Goal: Transaction & Acquisition: Obtain resource

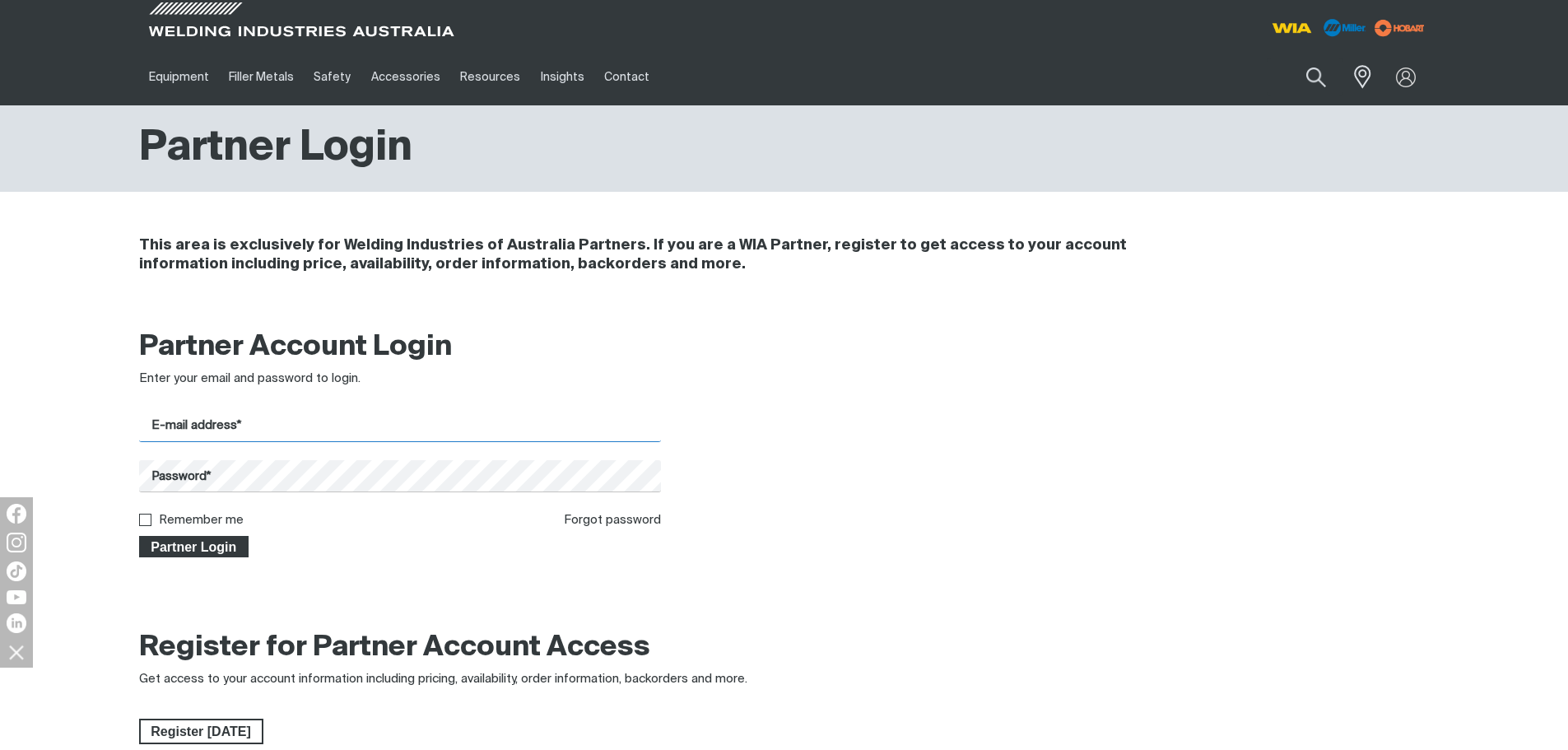
type input "[PERSON_NAME][EMAIL_ADDRESS][DOMAIN_NAME]"
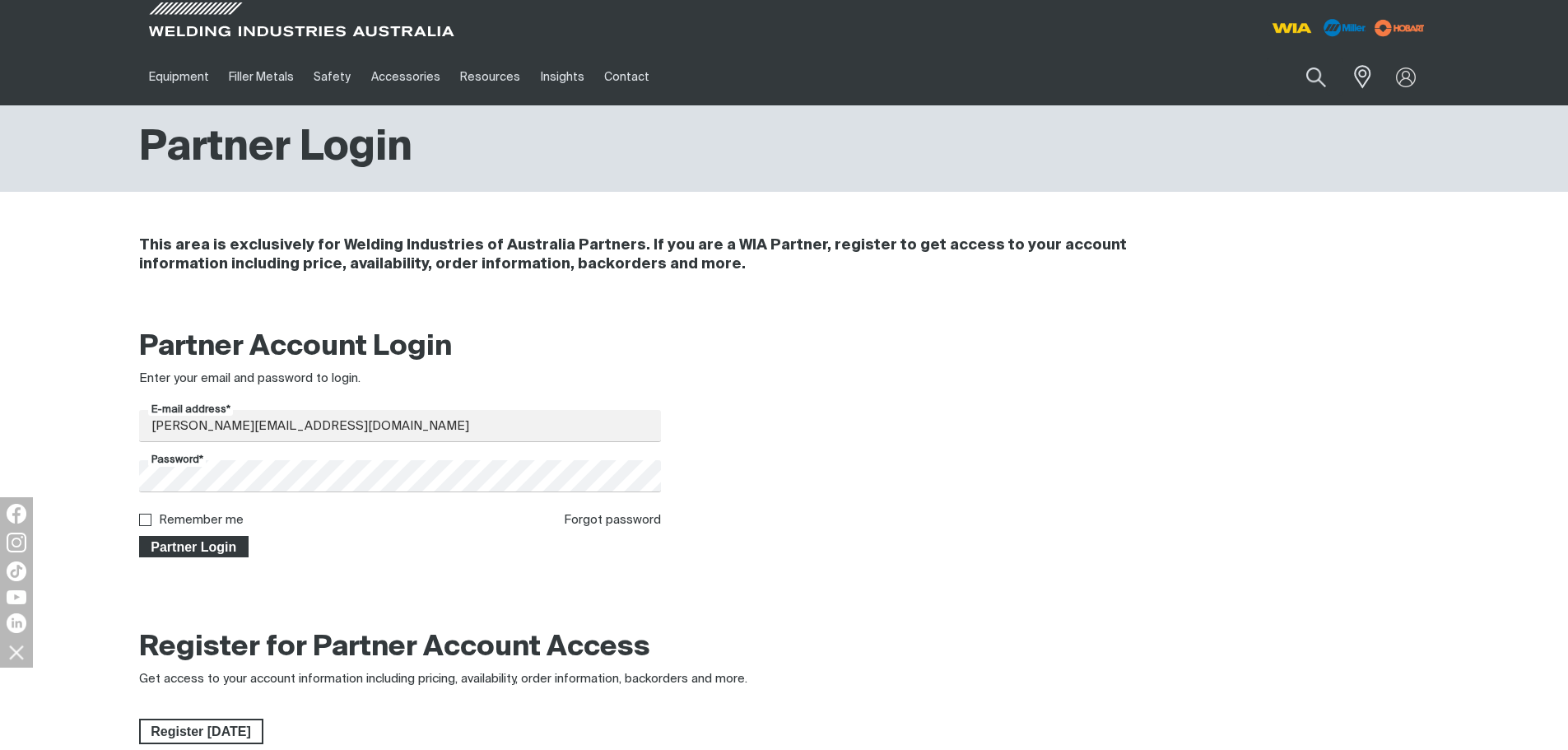
click at [191, 550] on span "Partner Login" at bounding box center [194, 546] width 107 height 21
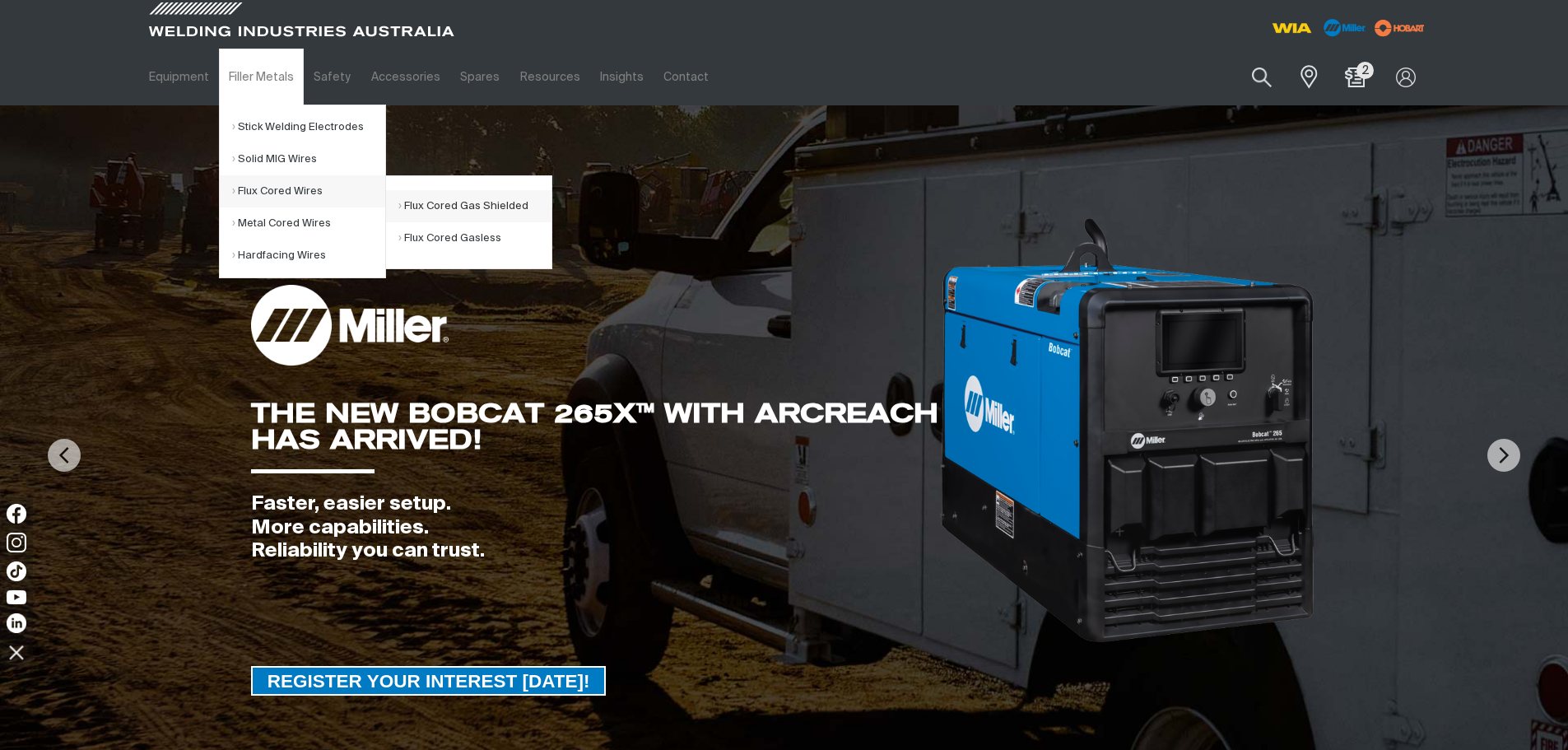
click at [447, 208] on link "Flux Cored Gas Shielded" at bounding box center [475, 206] width 154 height 33
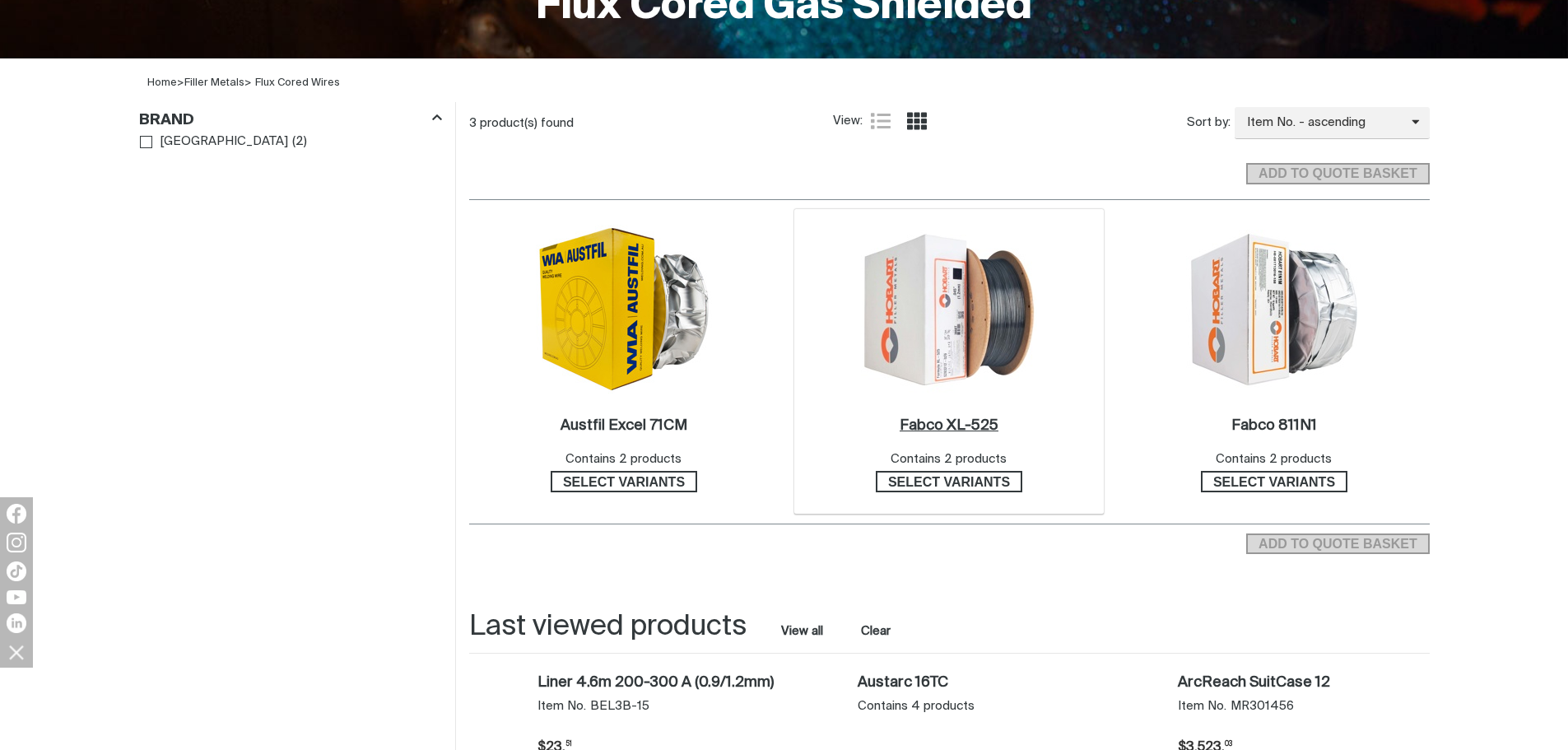
scroll to position [494, 0]
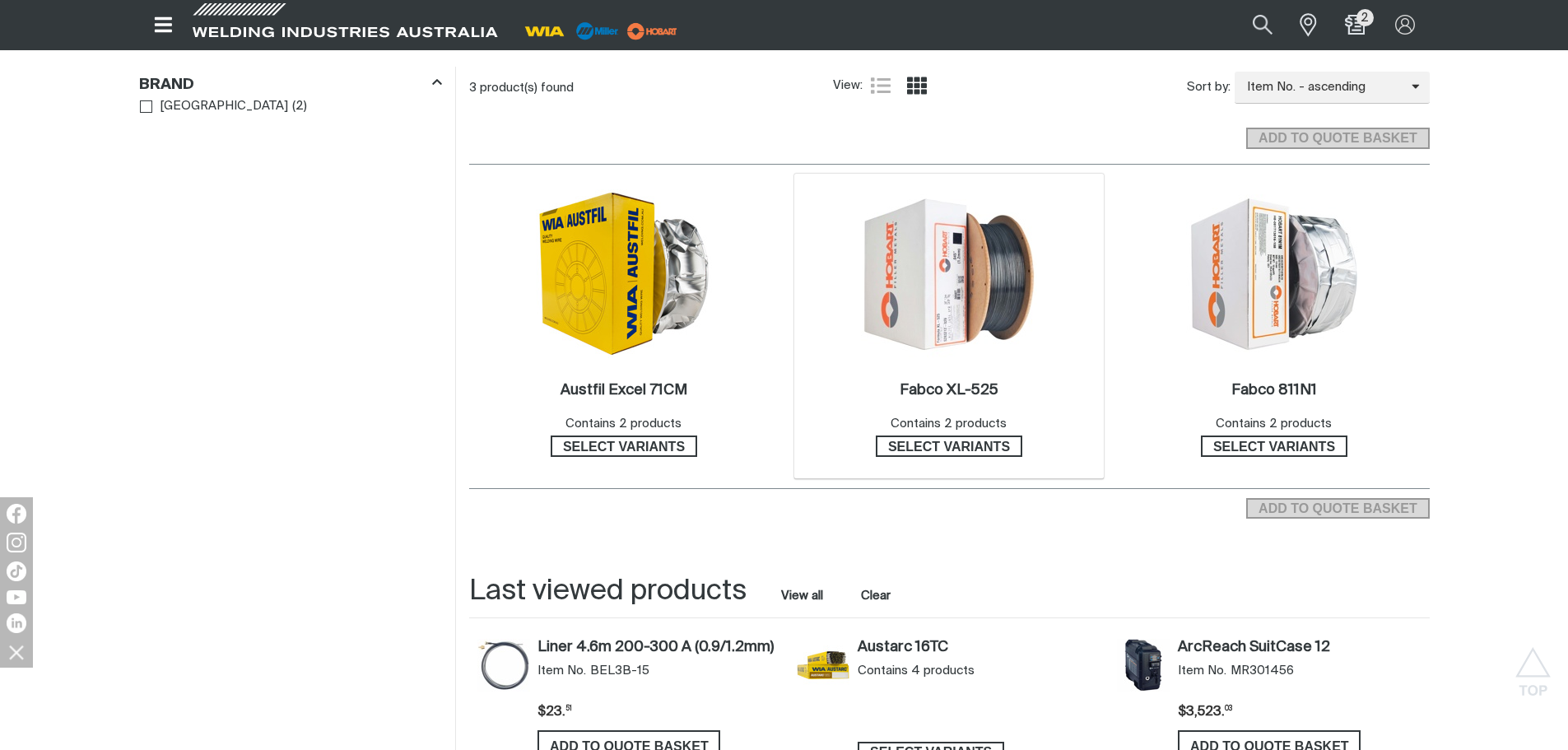
click at [947, 318] on img at bounding box center [948, 274] width 176 height 176
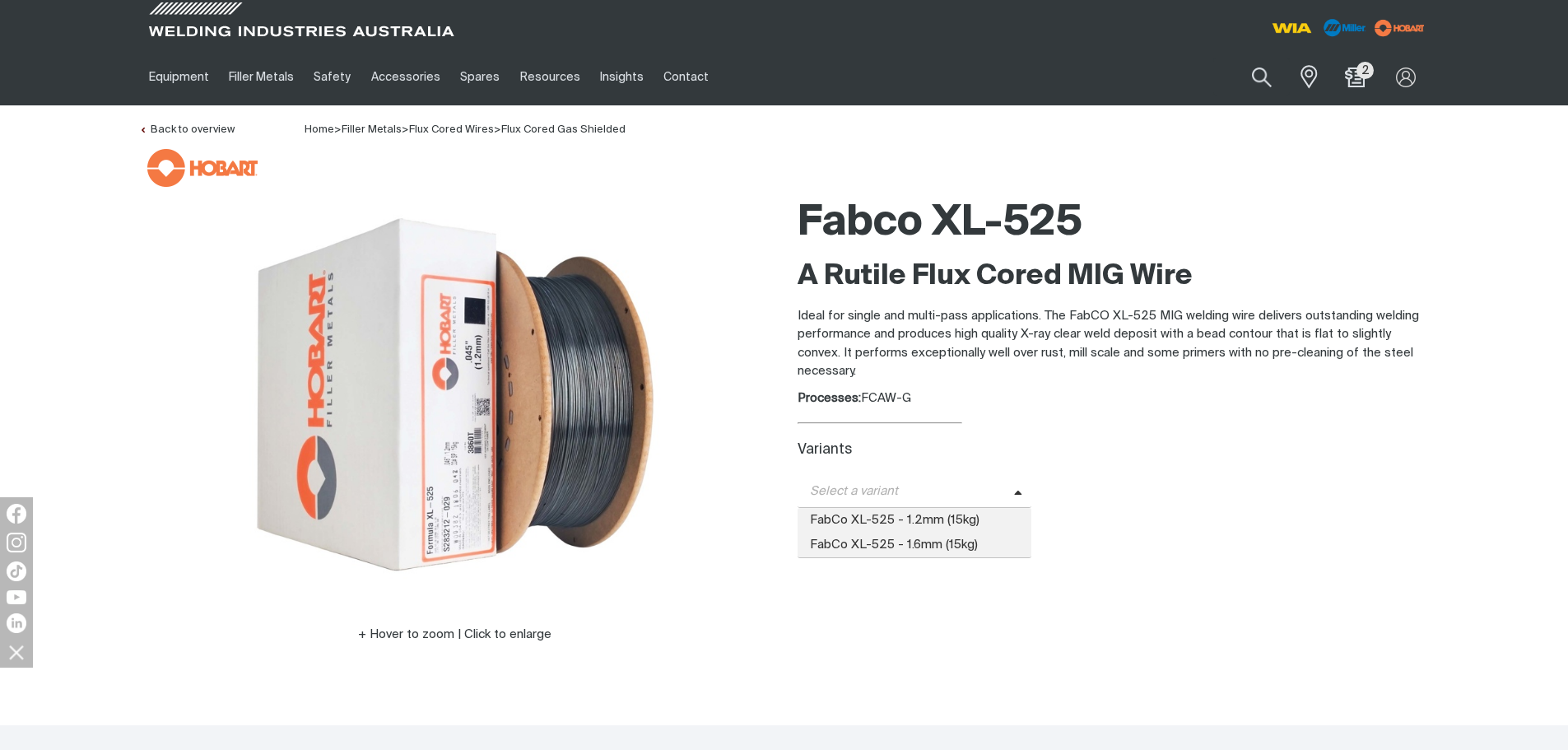
click at [885, 496] on span "Select a variant" at bounding box center [905, 491] width 217 height 19
click at [884, 513] on span "FabCo XL-525 - 1.2mm (15kg)" at bounding box center [915, 520] width 235 height 25
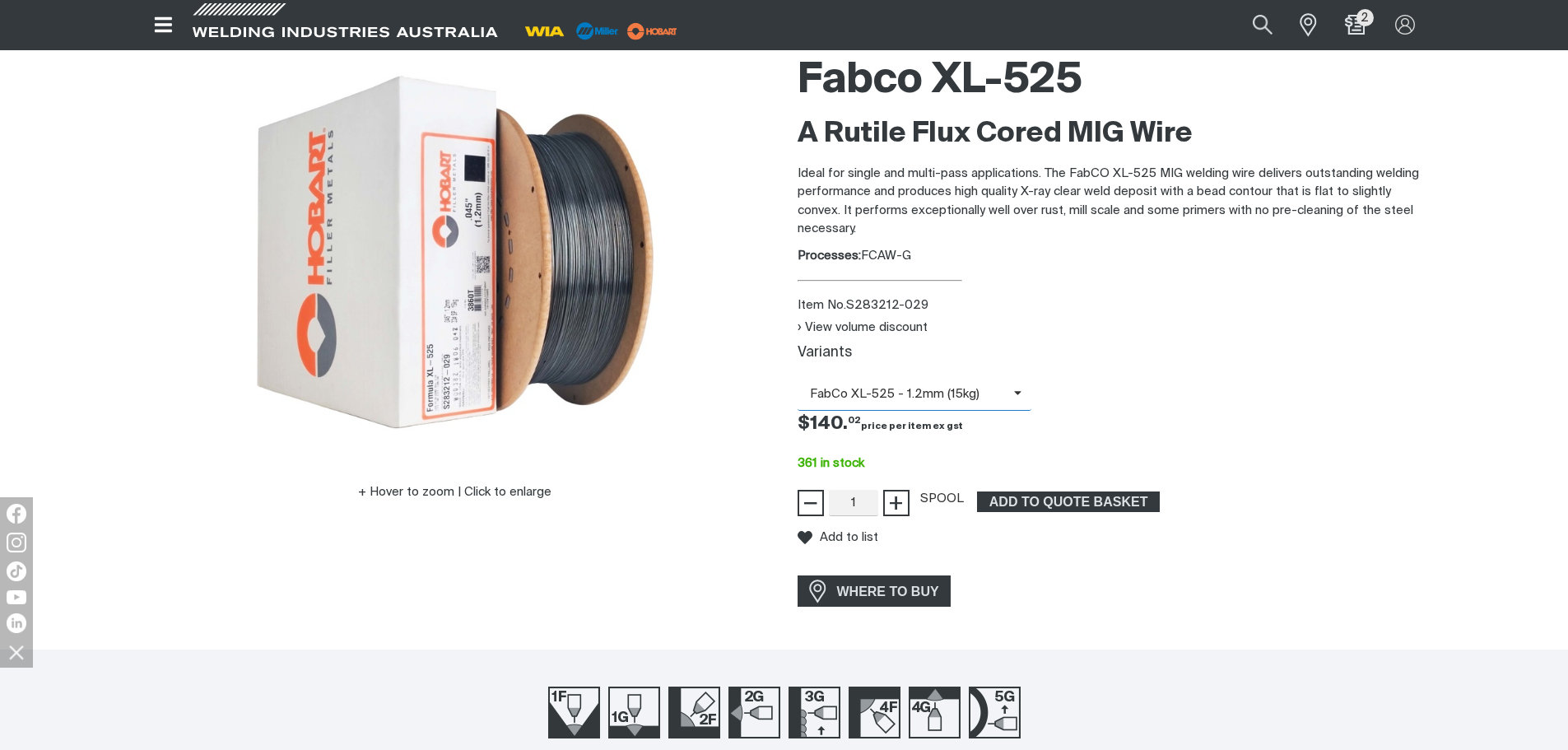
scroll to position [165, 0]
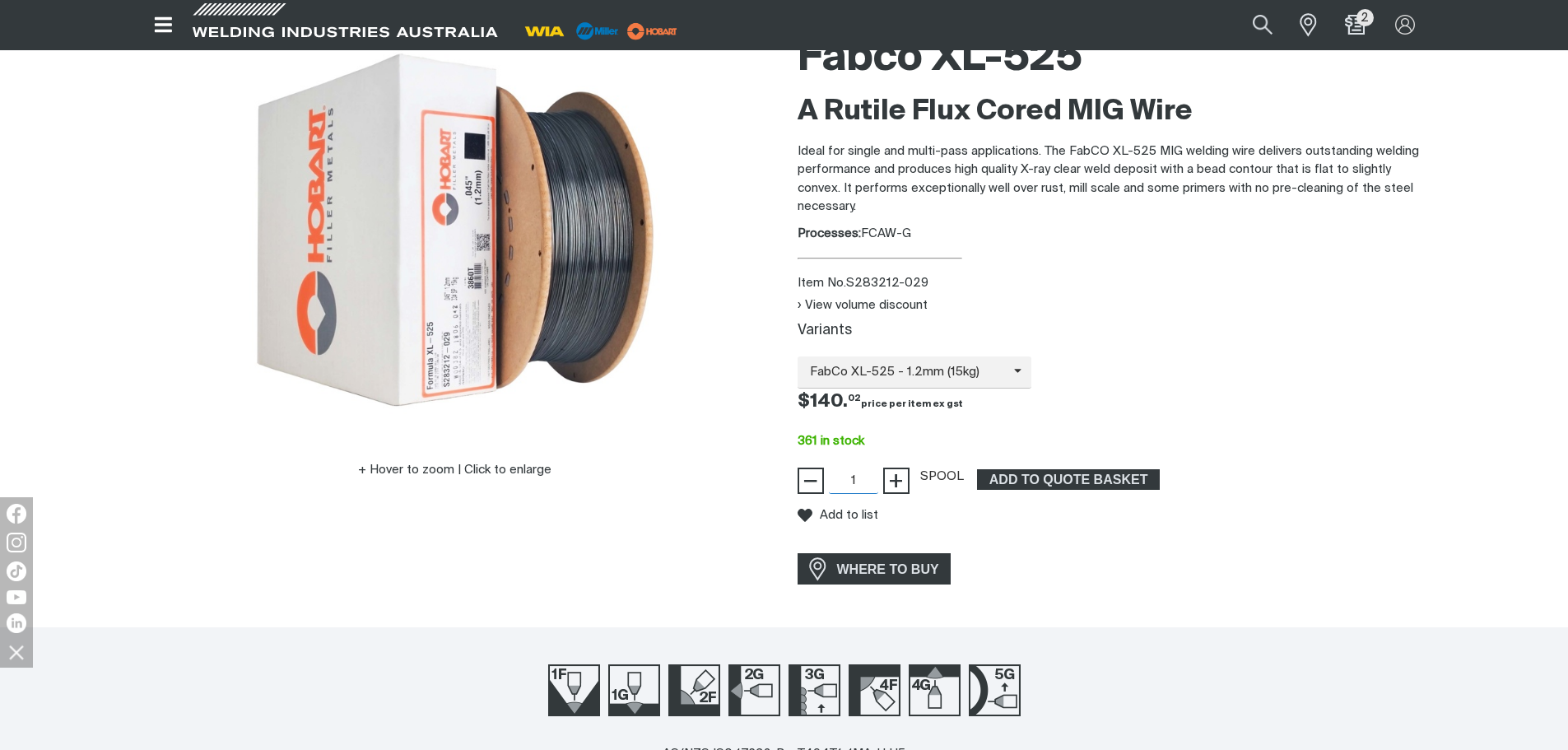
click at [867, 476] on input "1" at bounding box center [853, 481] width 49 height 26
type input "72"
click at [1035, 474] on span "ADD TO QUOTE BASKET" at bounding box center [1068, 479] width 180 height 21
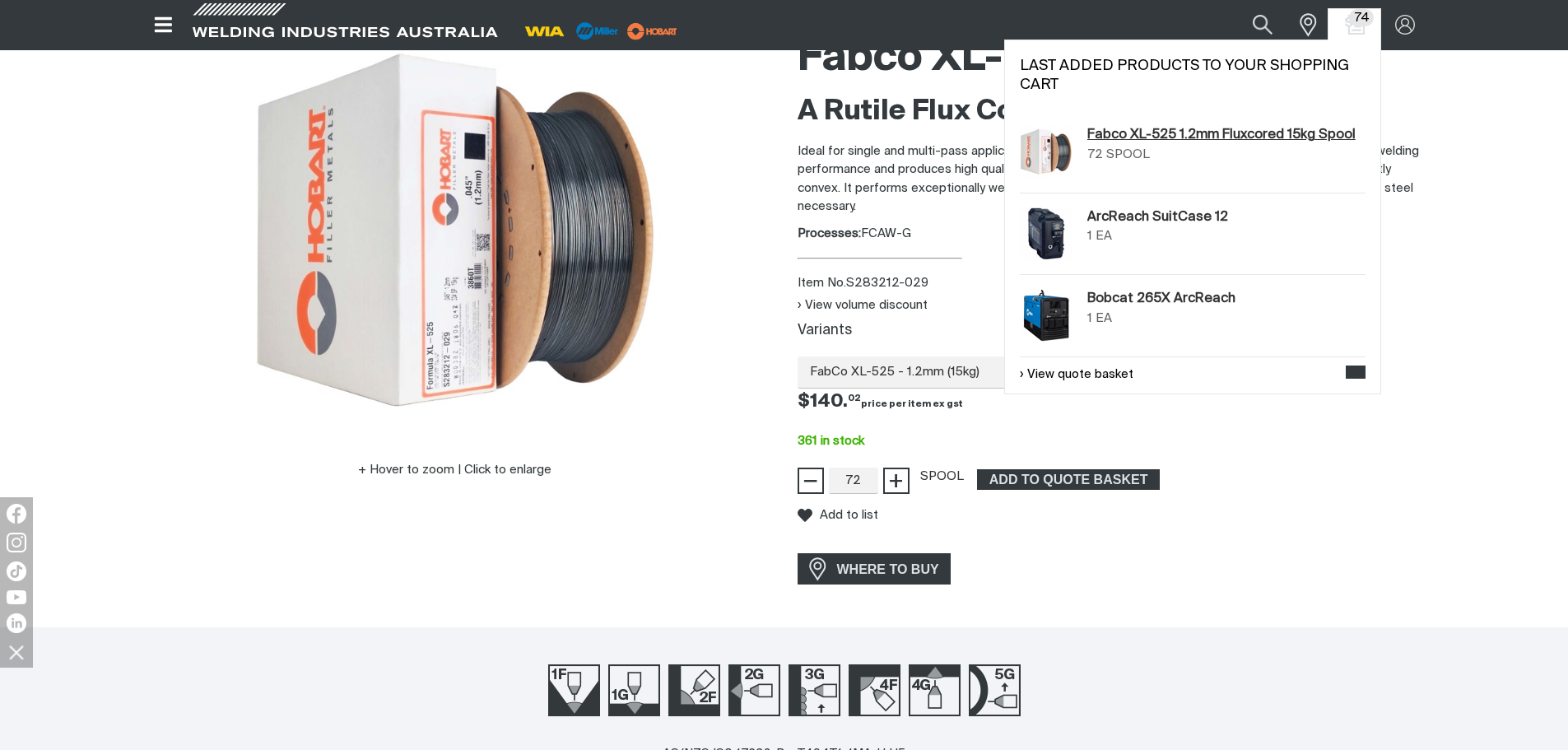
click at [1161, 140] on link "Fabco XL-525 1.2mm Fluxcored 15kg Spool" at bounding box center [1222, 134] width 268 height 20
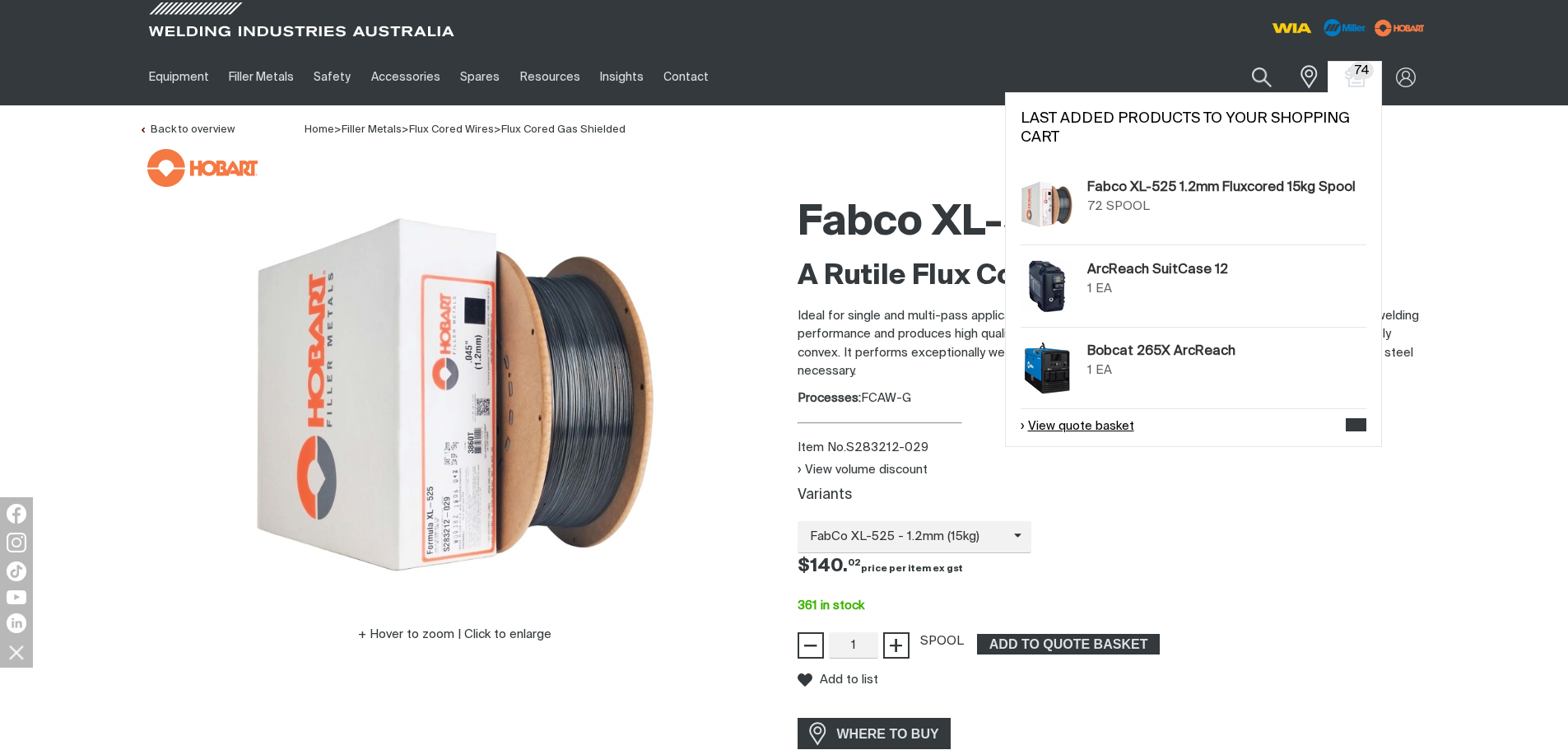
click at [1113, 430] on link "View quote basket" at bounding box center [1078, 427] width 114 height 19
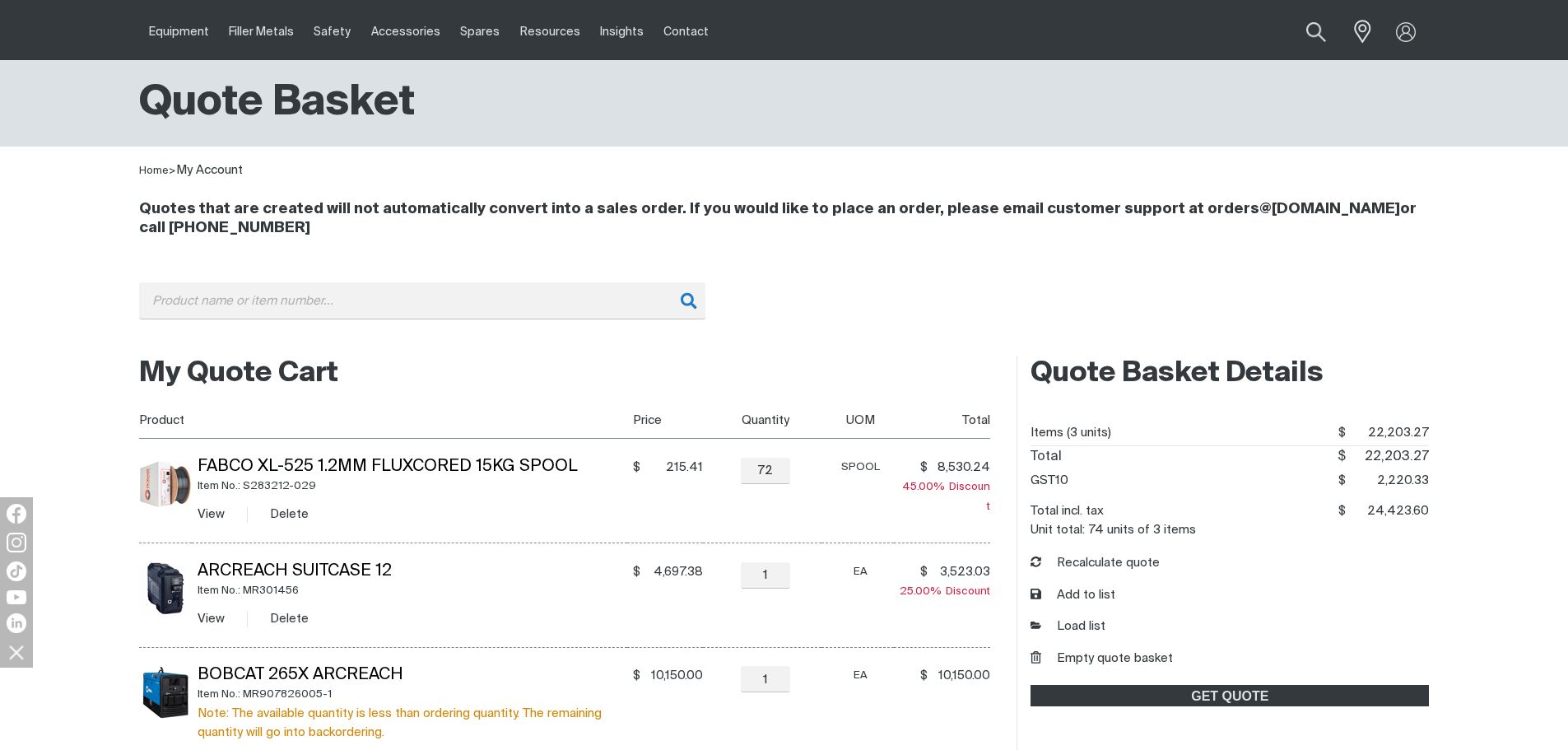
scroll to position [82, 0]
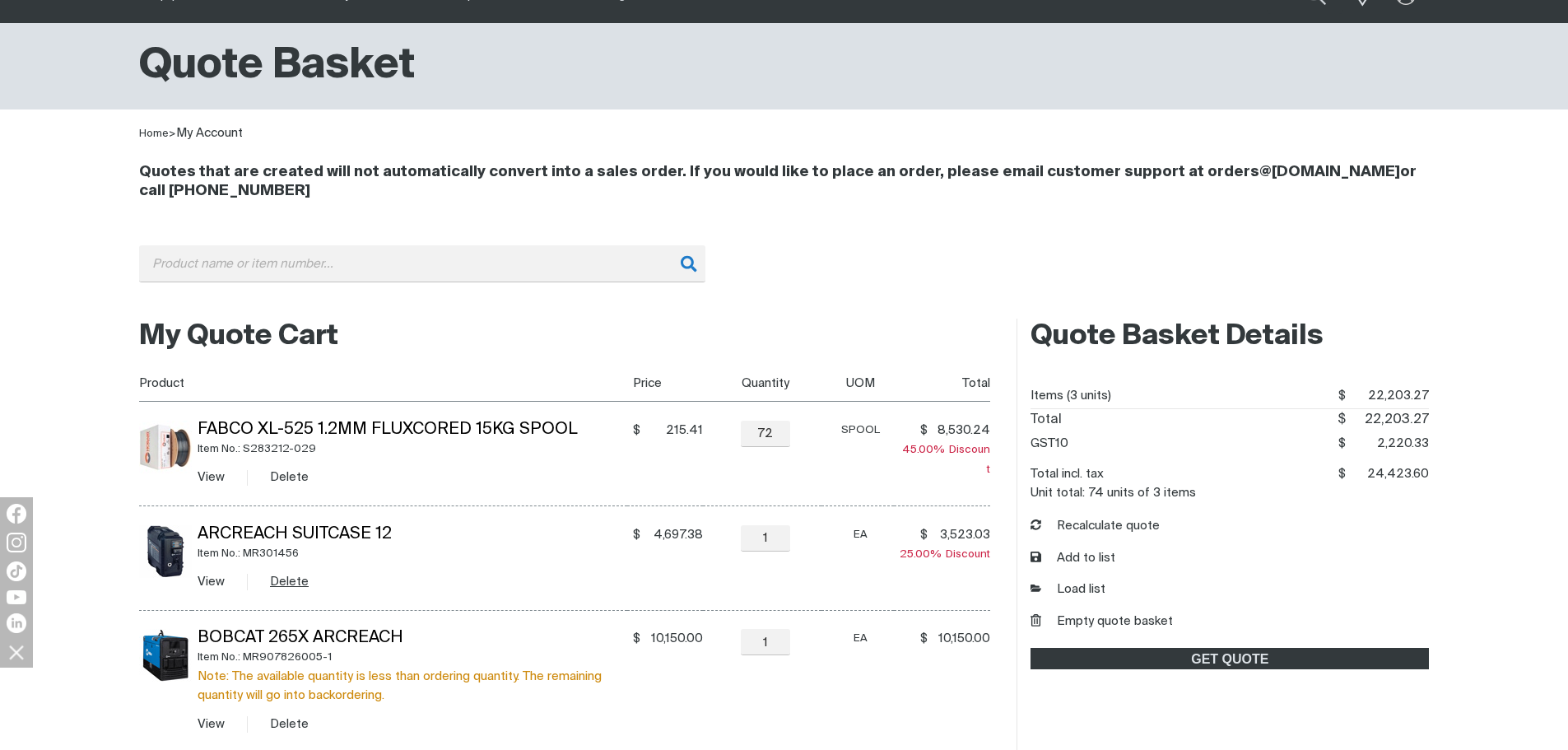
click at [299, 579] on button "Delete" at bounding box center [289, 582] width 39 height 19
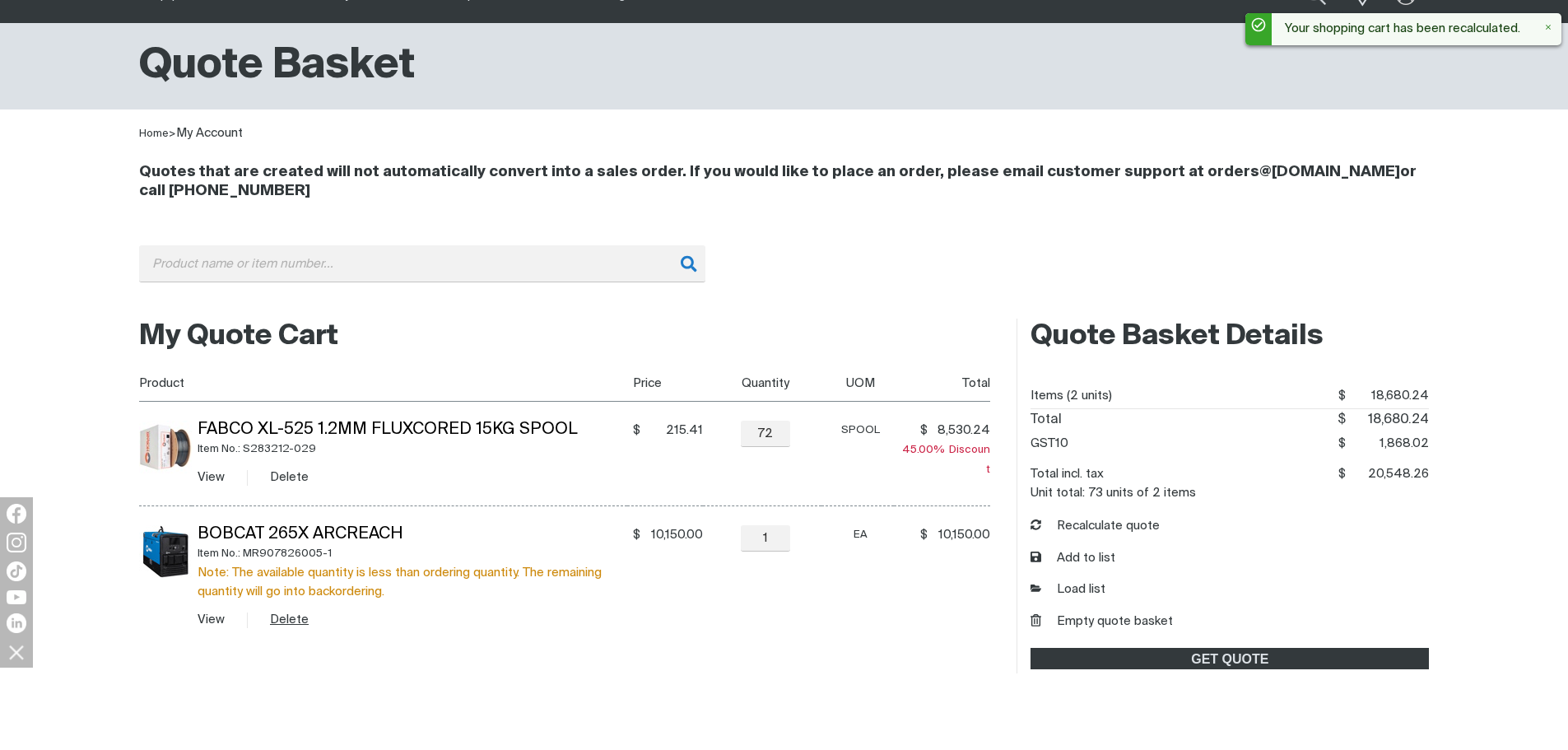
click at [278, 622] on button "Delete" at bounding box center [289, 620] width 39 height 19
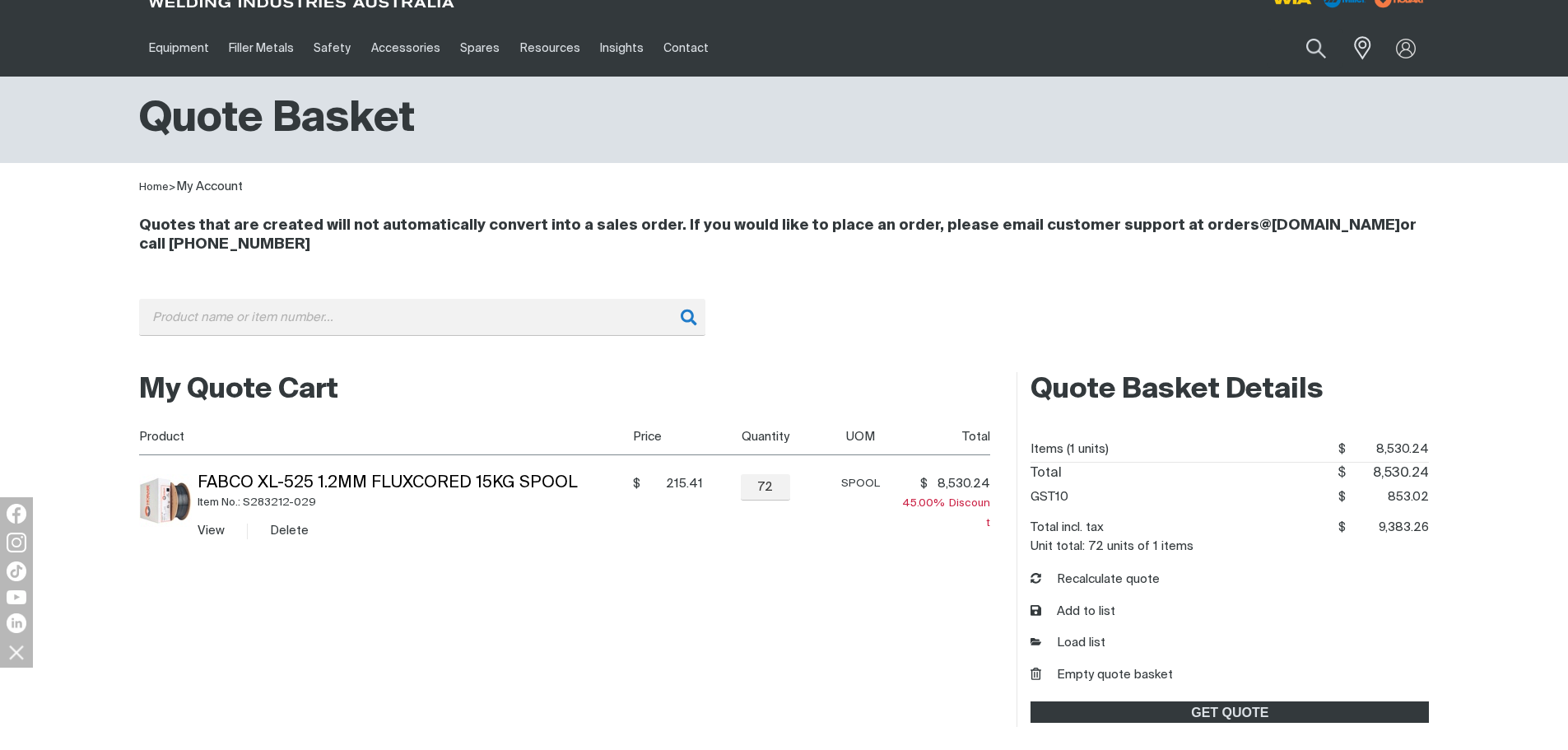
scroll to position [0, 0]
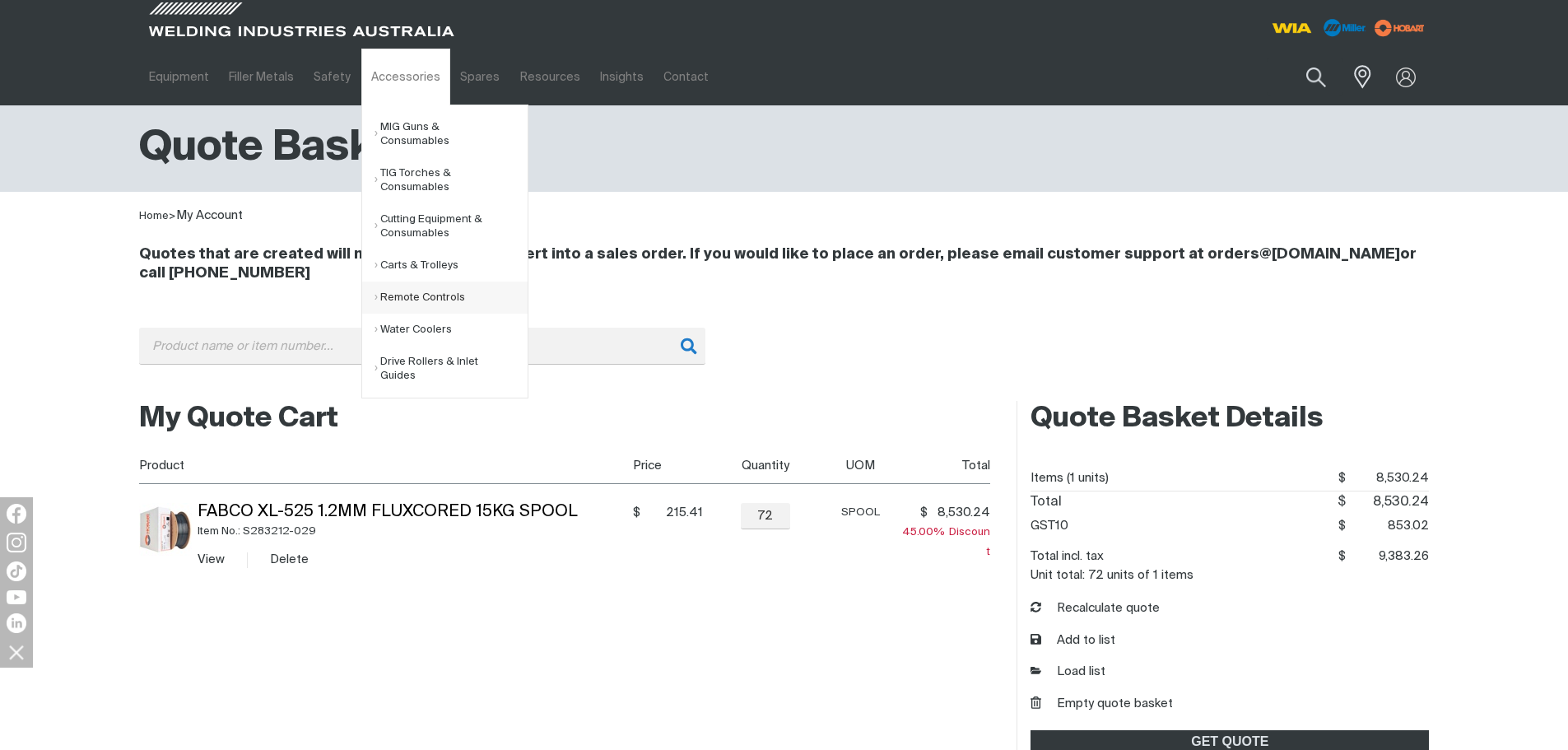
click at [397, 285] on link "Remote Controls" at bounding box center [451, 298] width 154 height 33
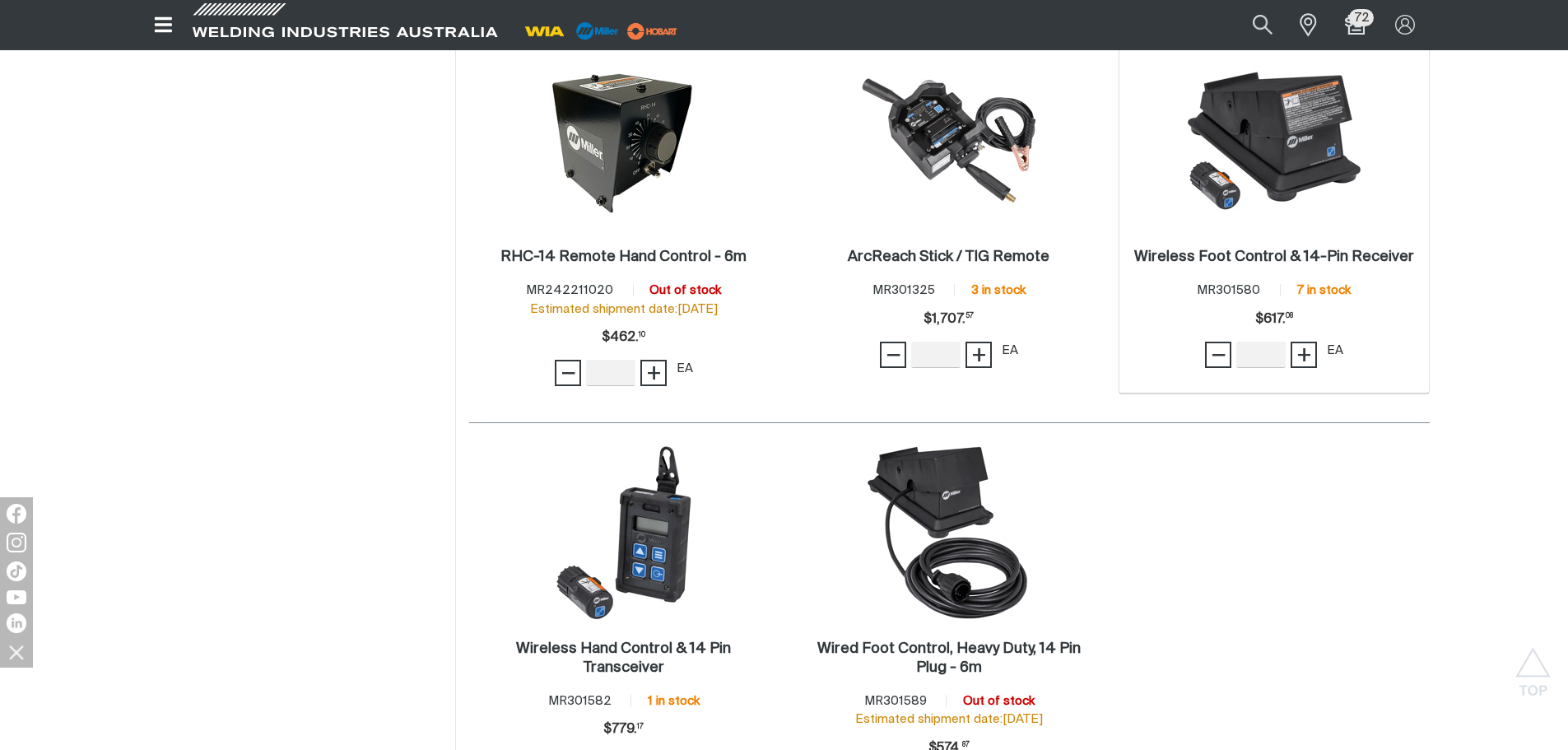
scroll to position [1070, 0]
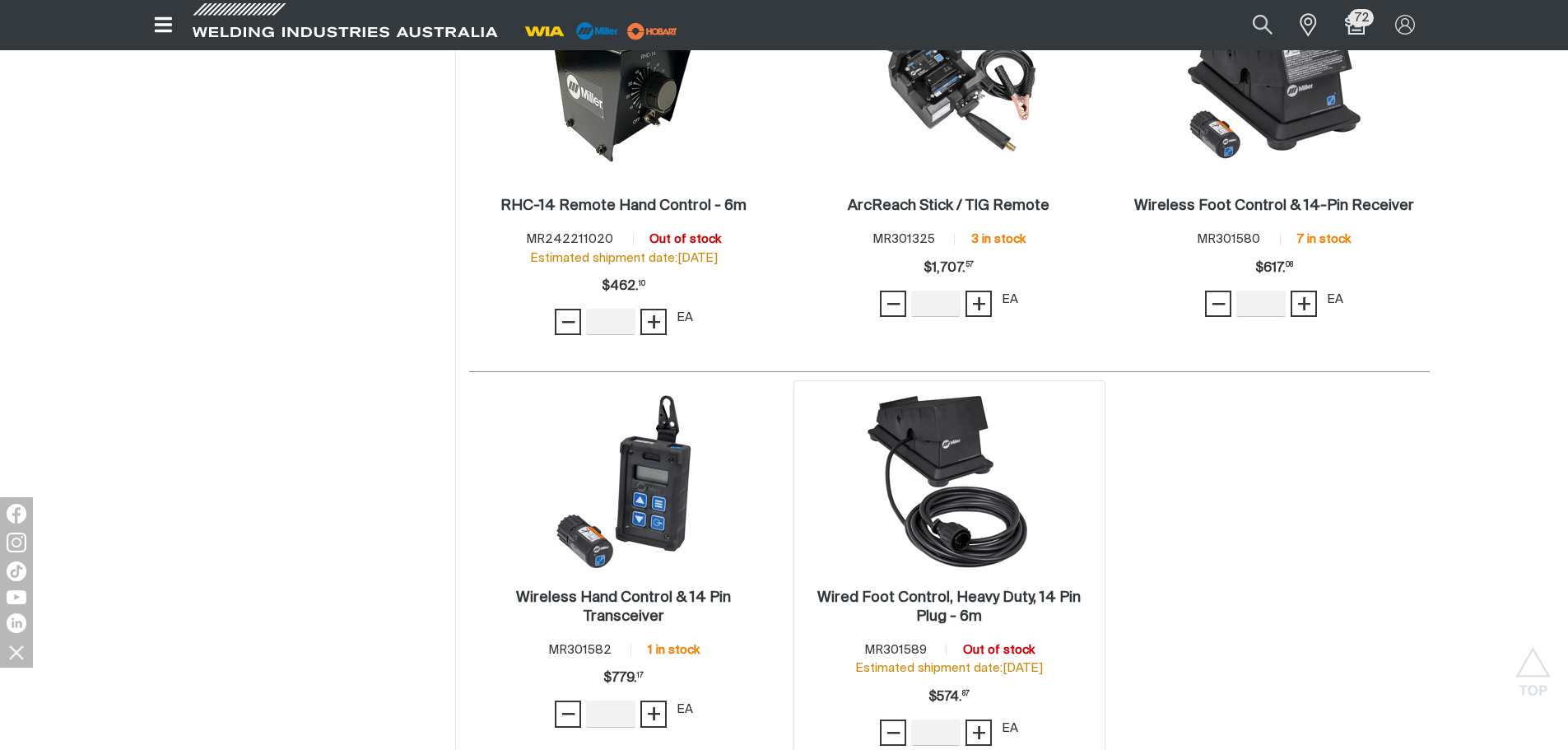
click at [946, 472] on img at bounding box center [948, 481] width 176 height 176
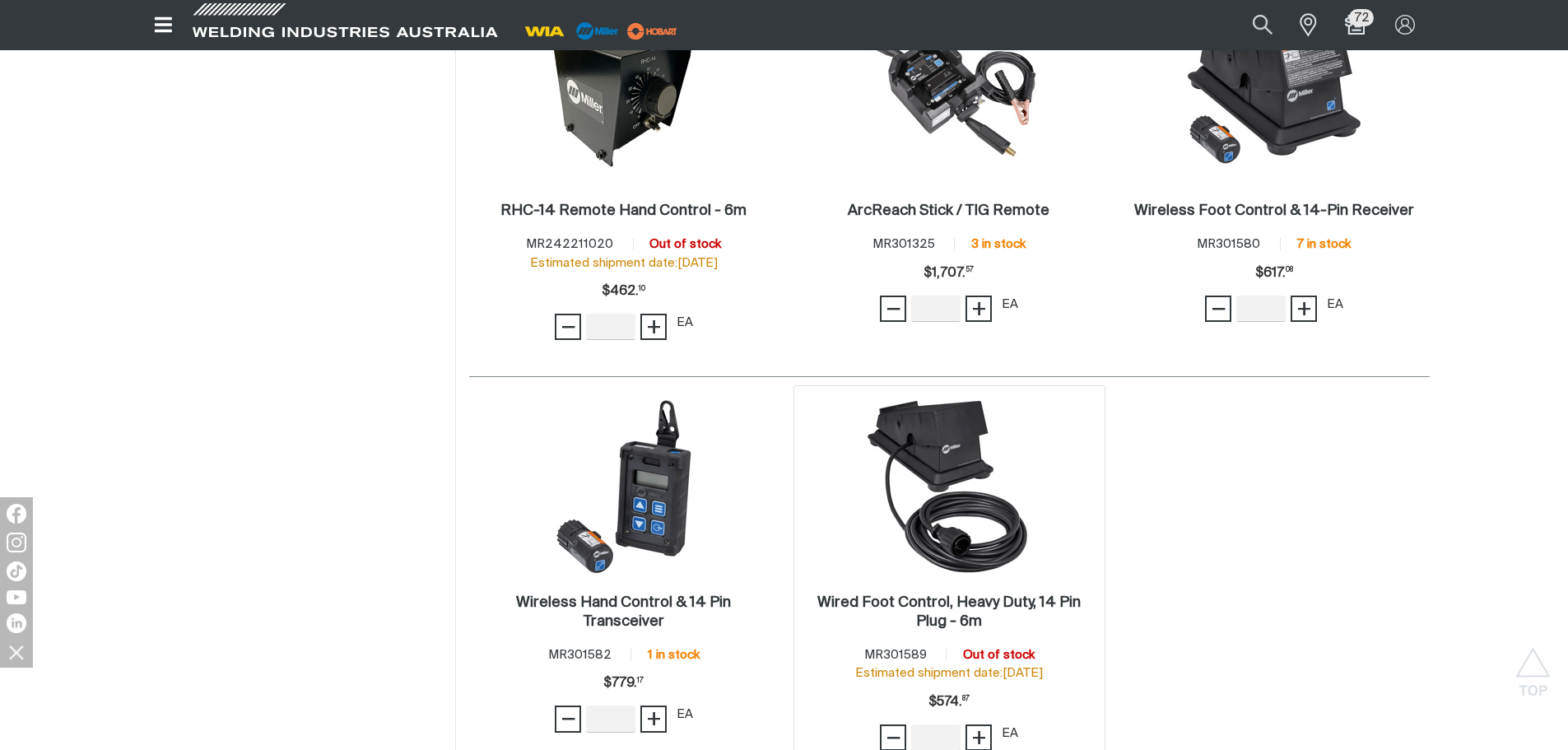
scroll to position [824, 0]
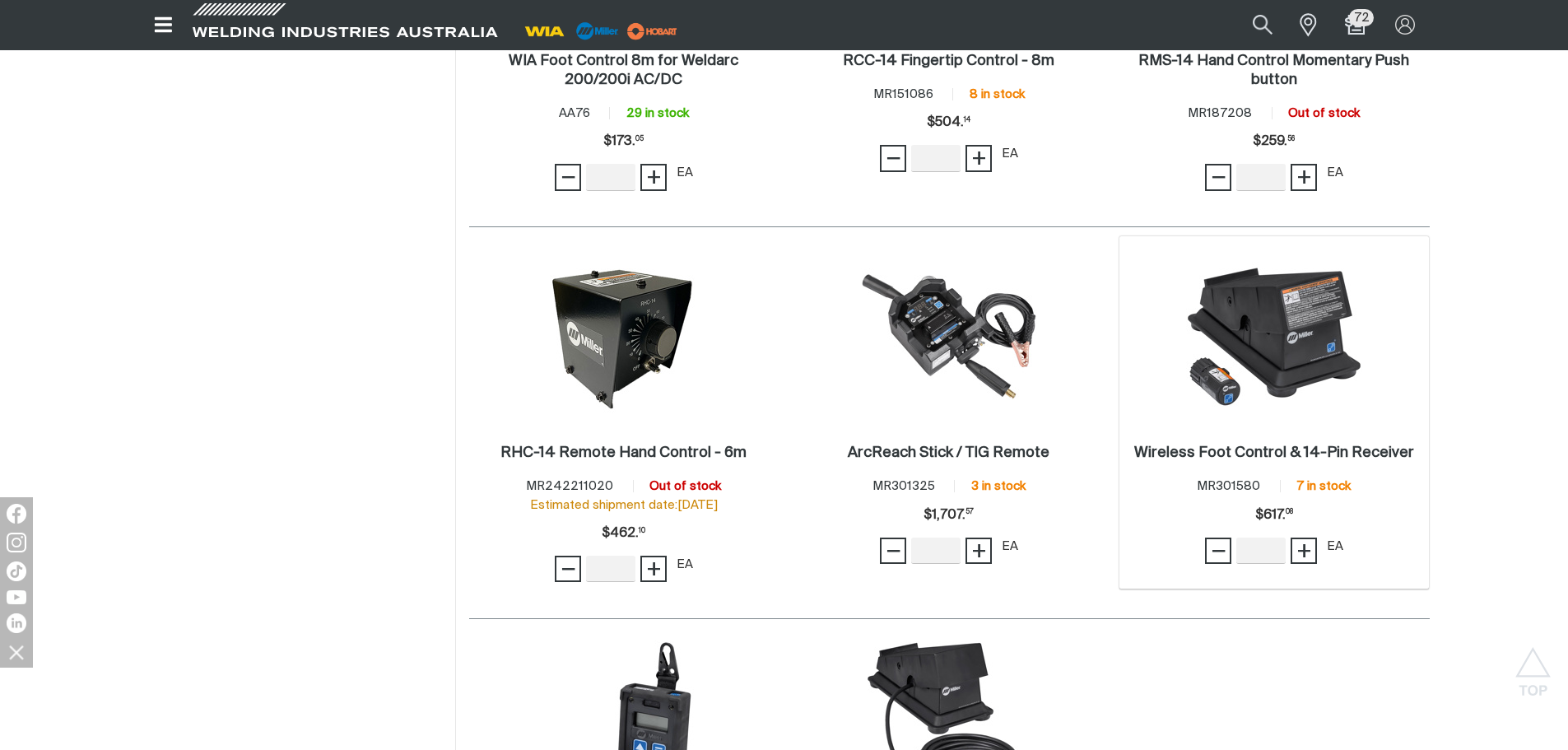
click at [1313, 332] on img at bounding box center [1274, 336] width 176 height 176
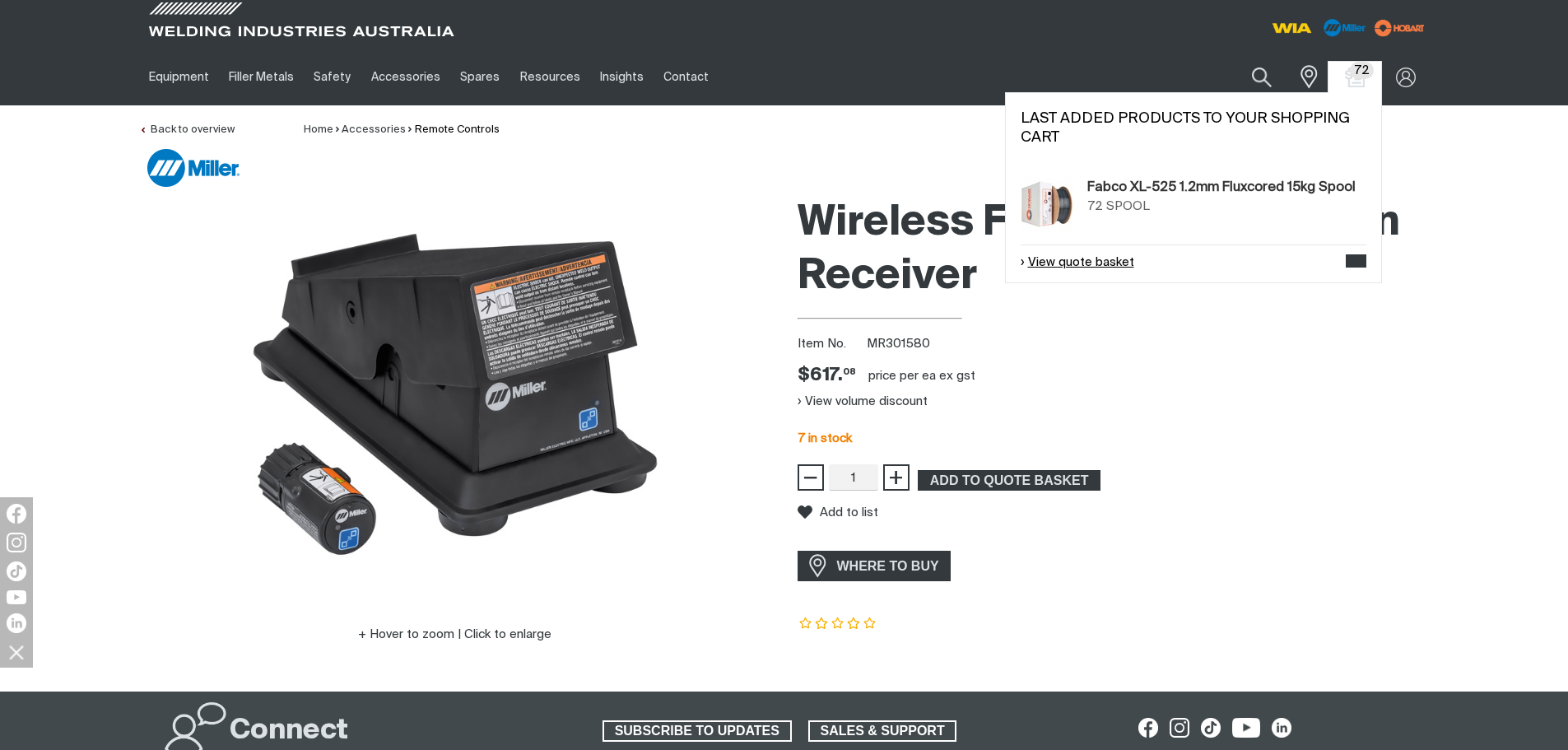
click at [1093, 268] on link "View quote basket" at bounding box center [1078, 262] width 114 height 19
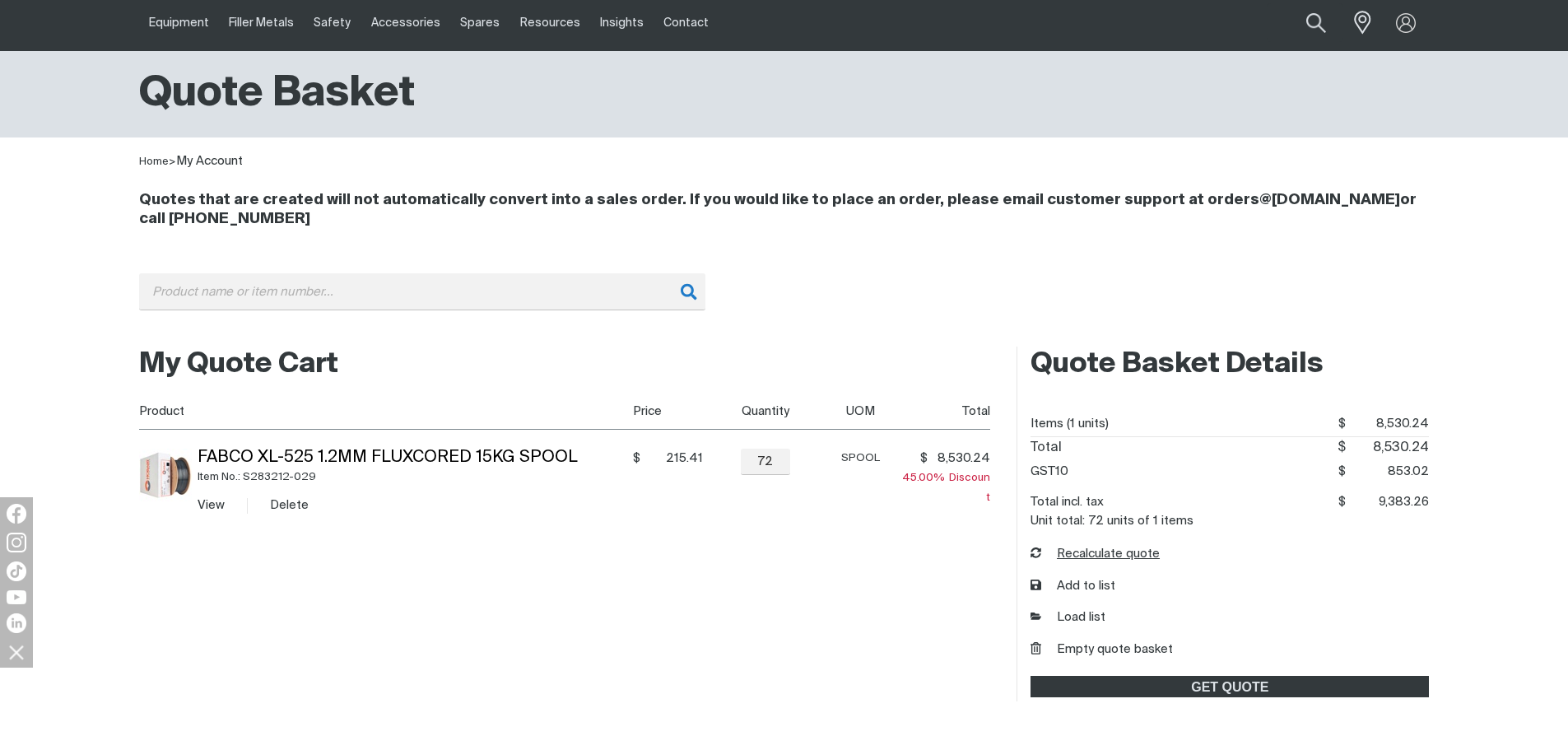
scroll to position [247, 0]
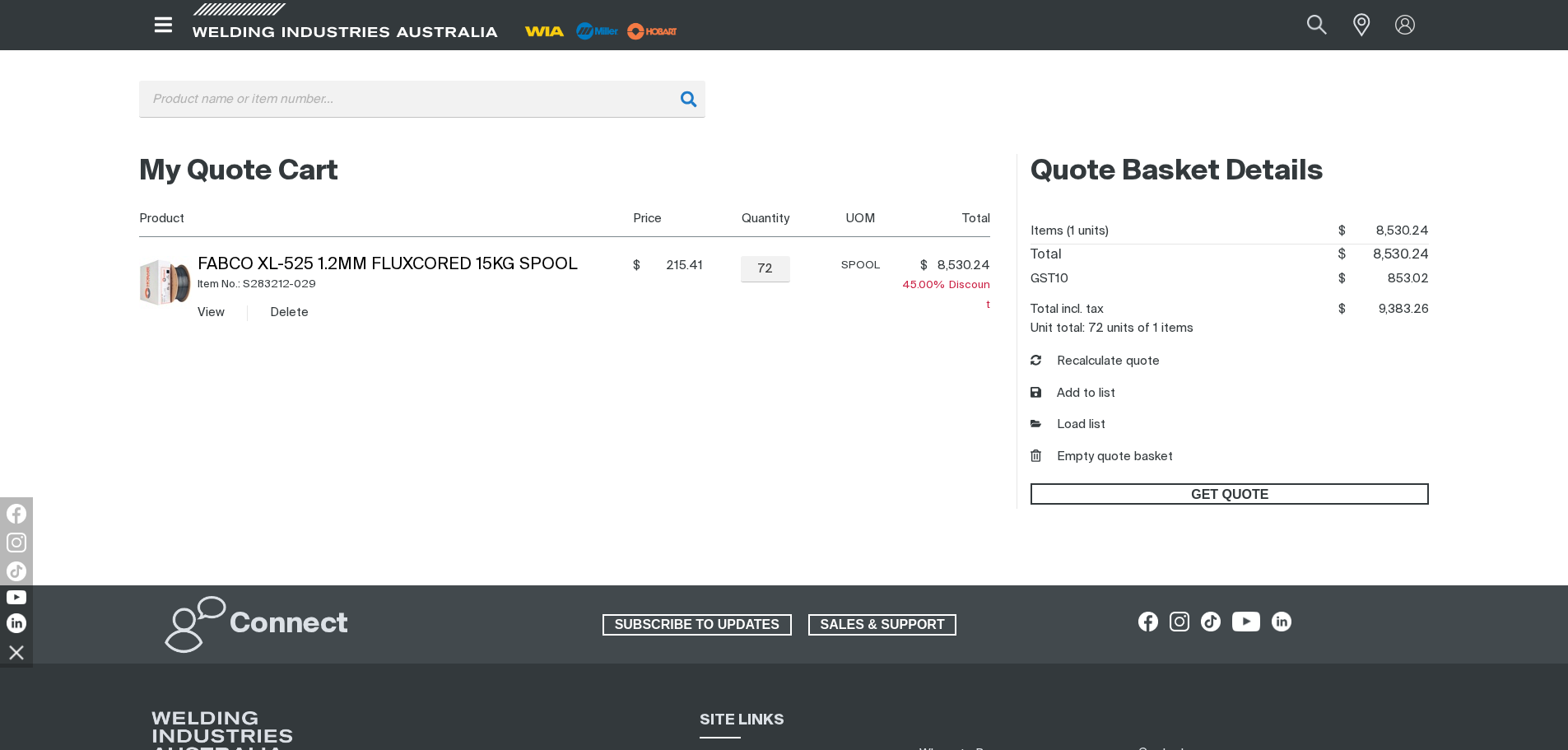
click at [1126, 491] on span "GET QUOTE" at bounding box center [1229, 493] width 395 height 21
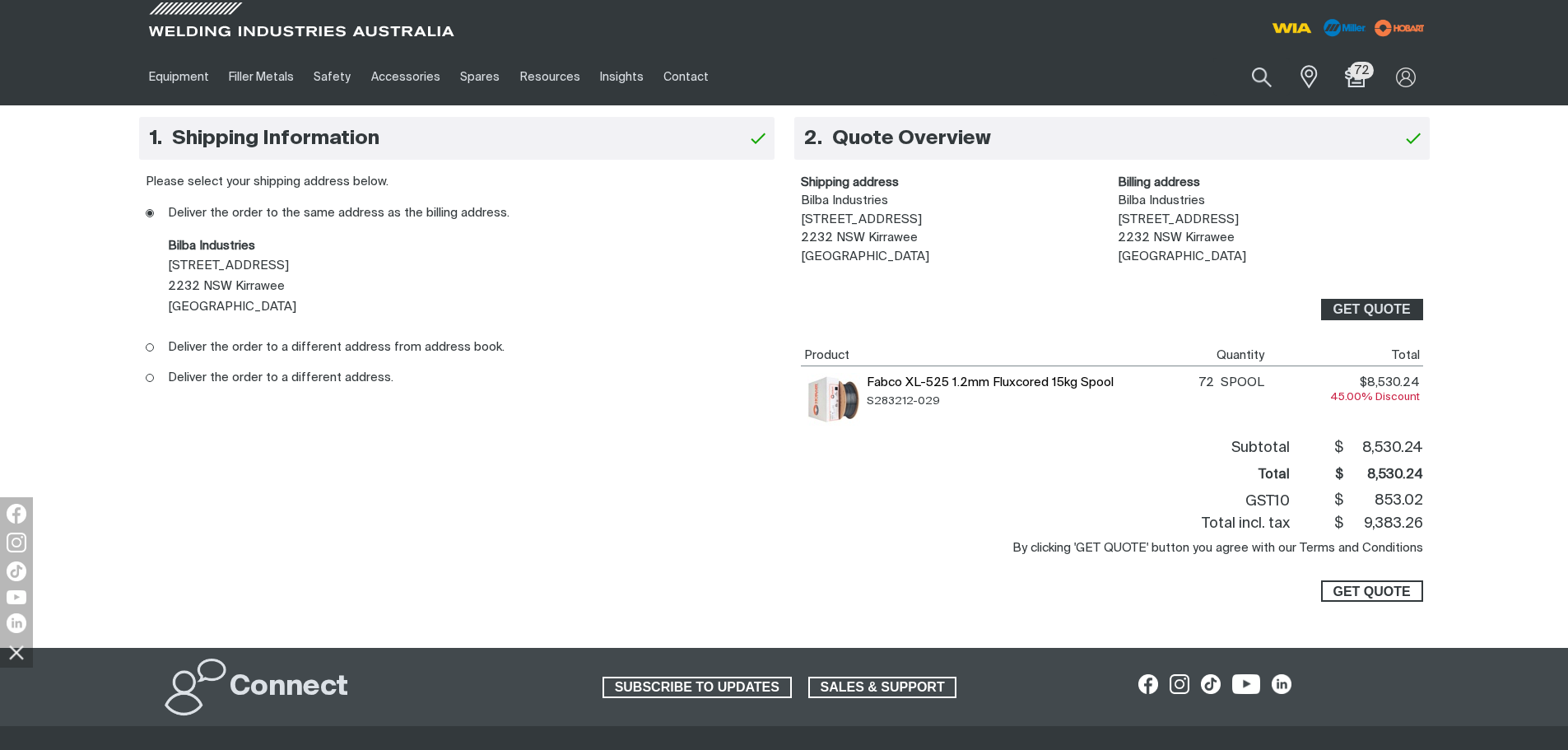
click at [1352, 596] on span "GET QUOTE" at bounding box center [1371, 591] width 77 height 21
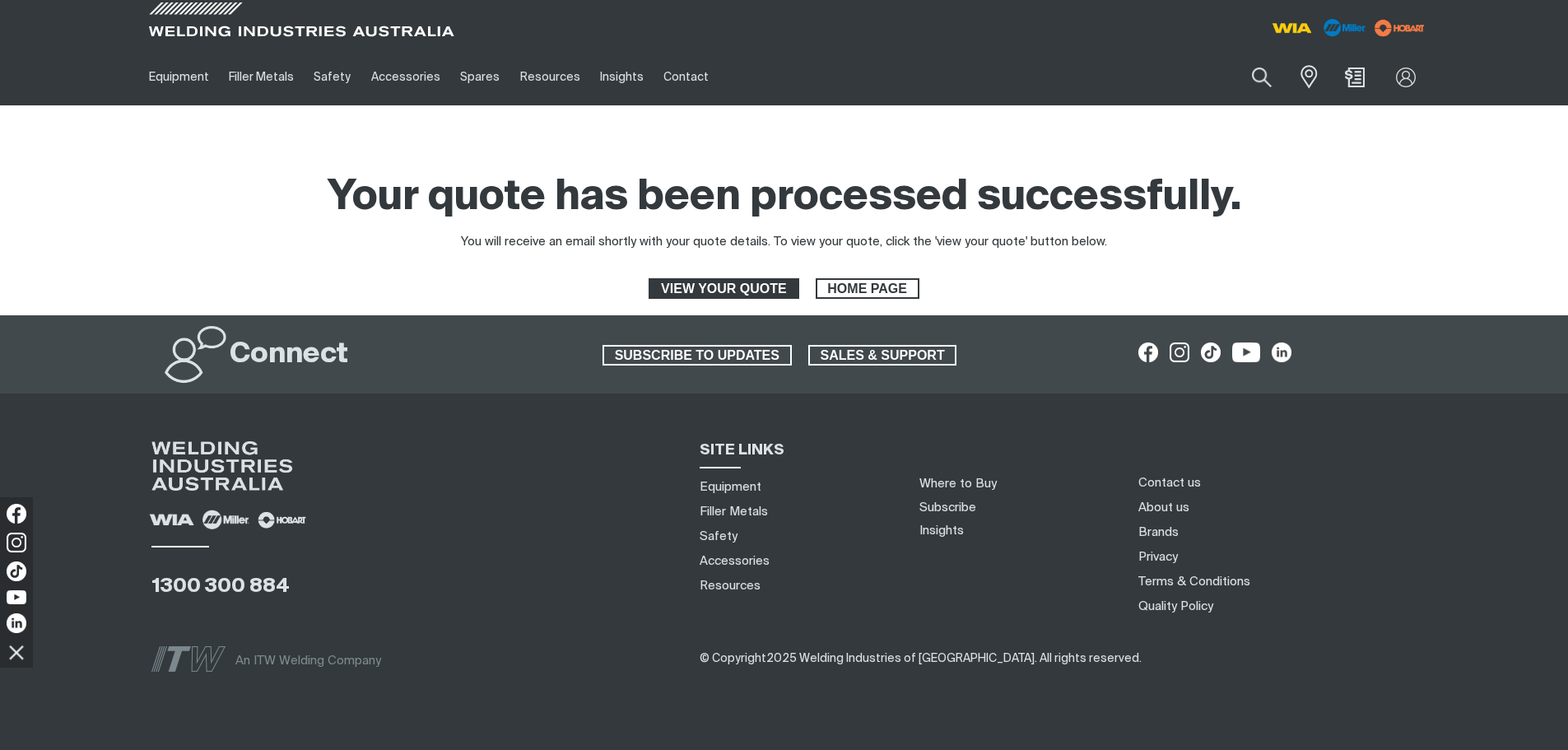
click at [748, 288] on span "VIEW YOUR QUOTE" at bounding box center [723, 288] width 146 height 21
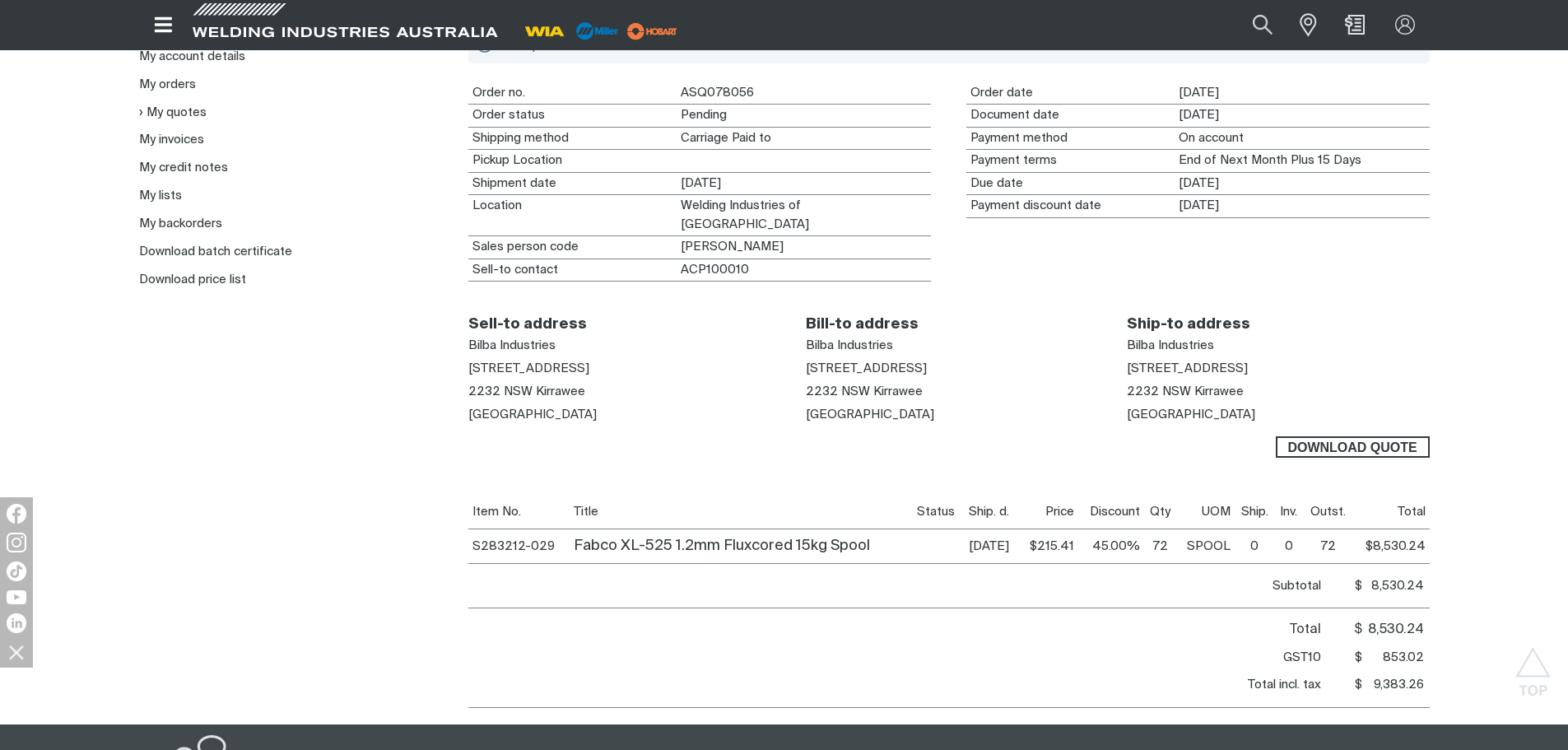
scroll to position [247, 0]
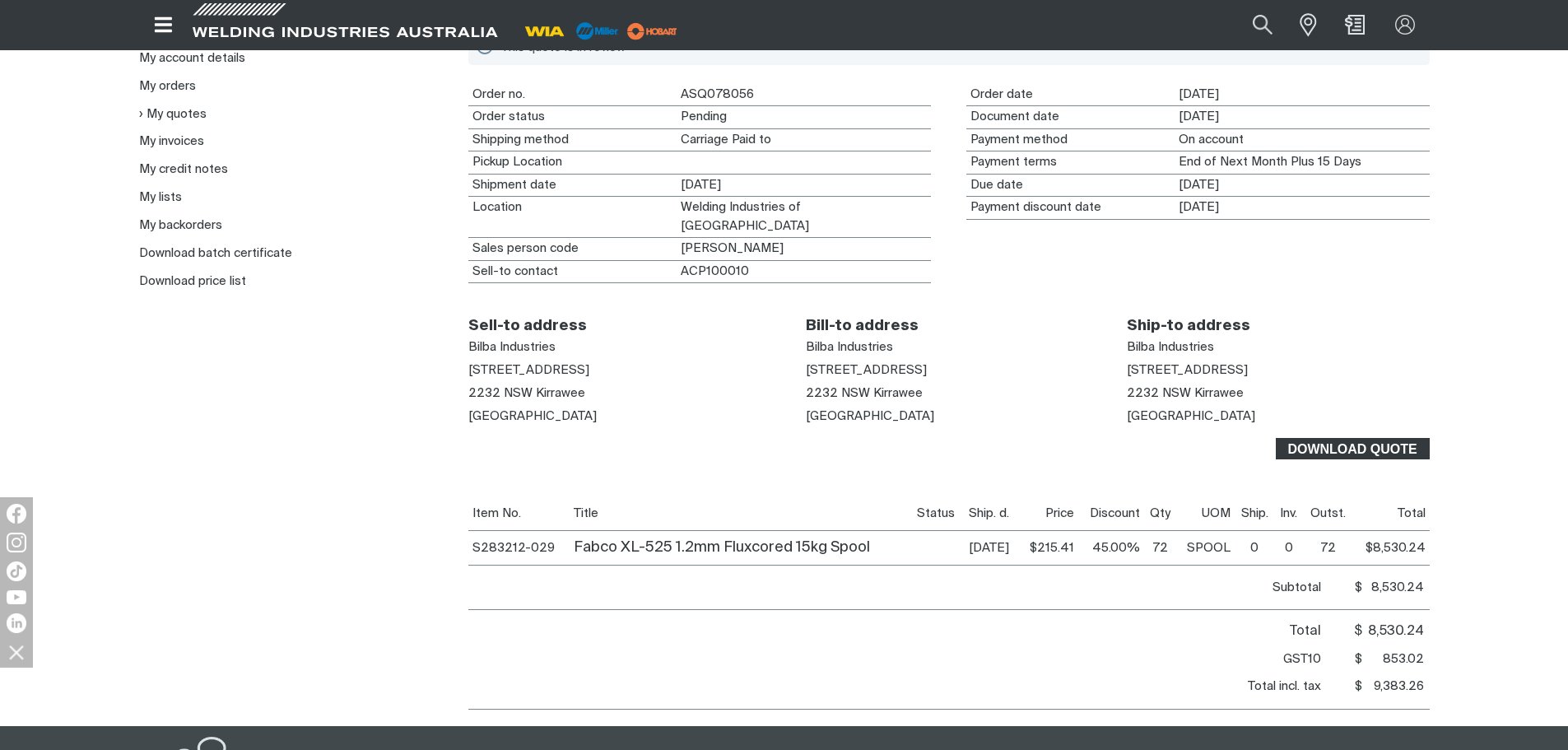
click at [1308, 454] on span "Download Quote" at bounding box center [1353, 449] width 151 height 21
